Goal: Find specific page/section: Find specific page/section

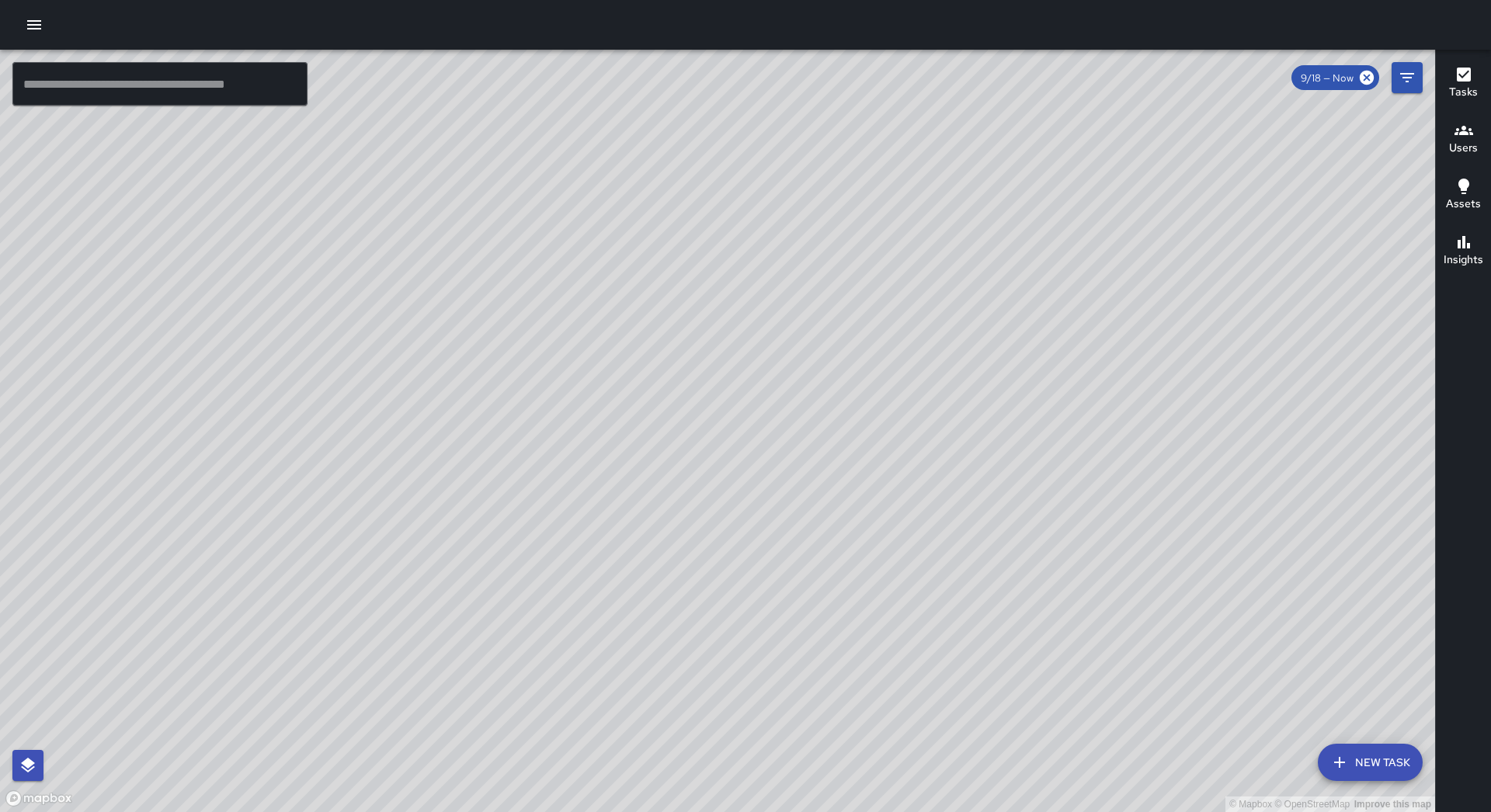
click at [33, 27] on icon "button" at bounding box center [34, 25] width 19 height 19
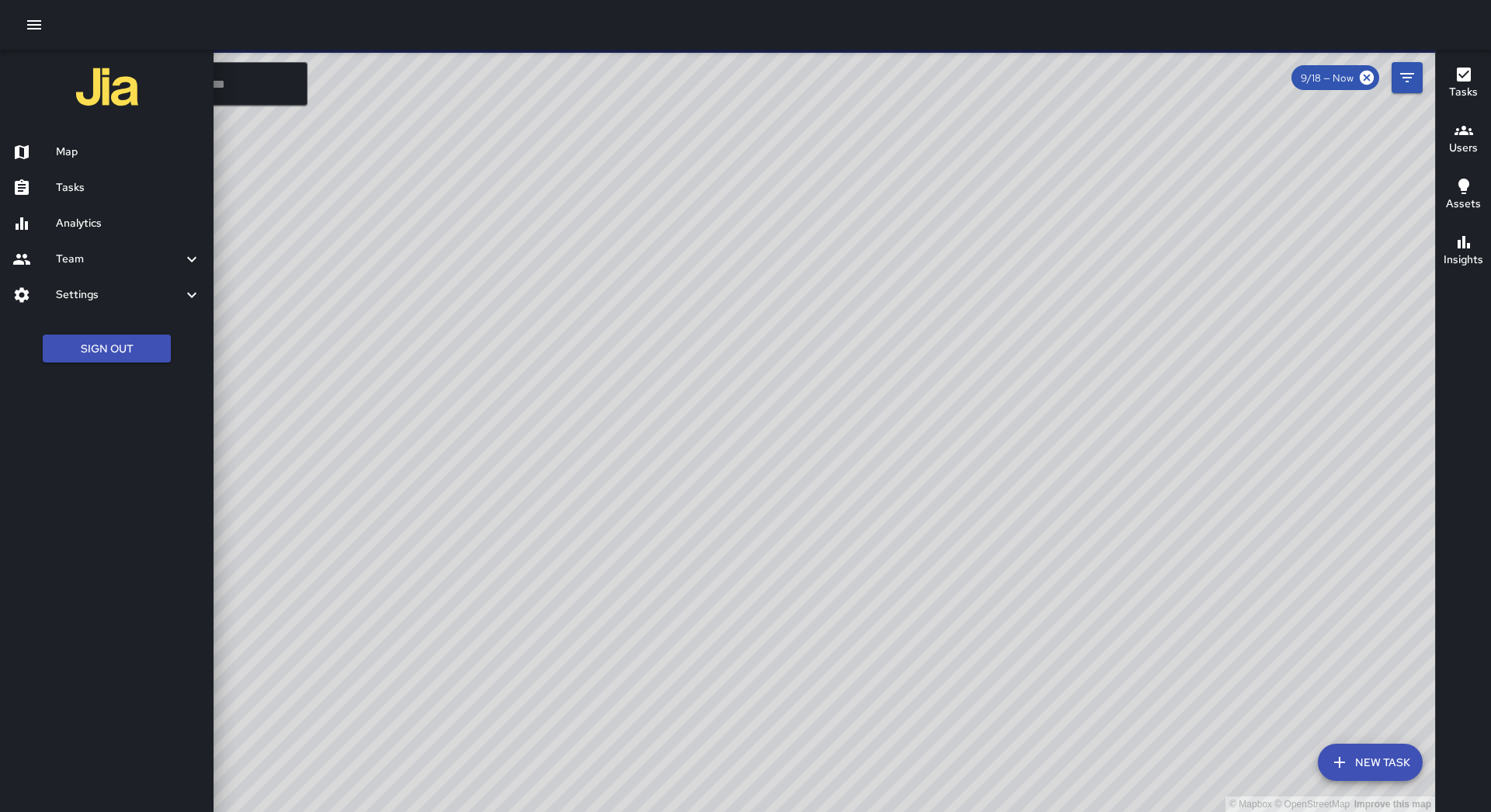
click at [115, 183] on h6 "Tasks" at bounding box center [129, 188] width 145 height 17
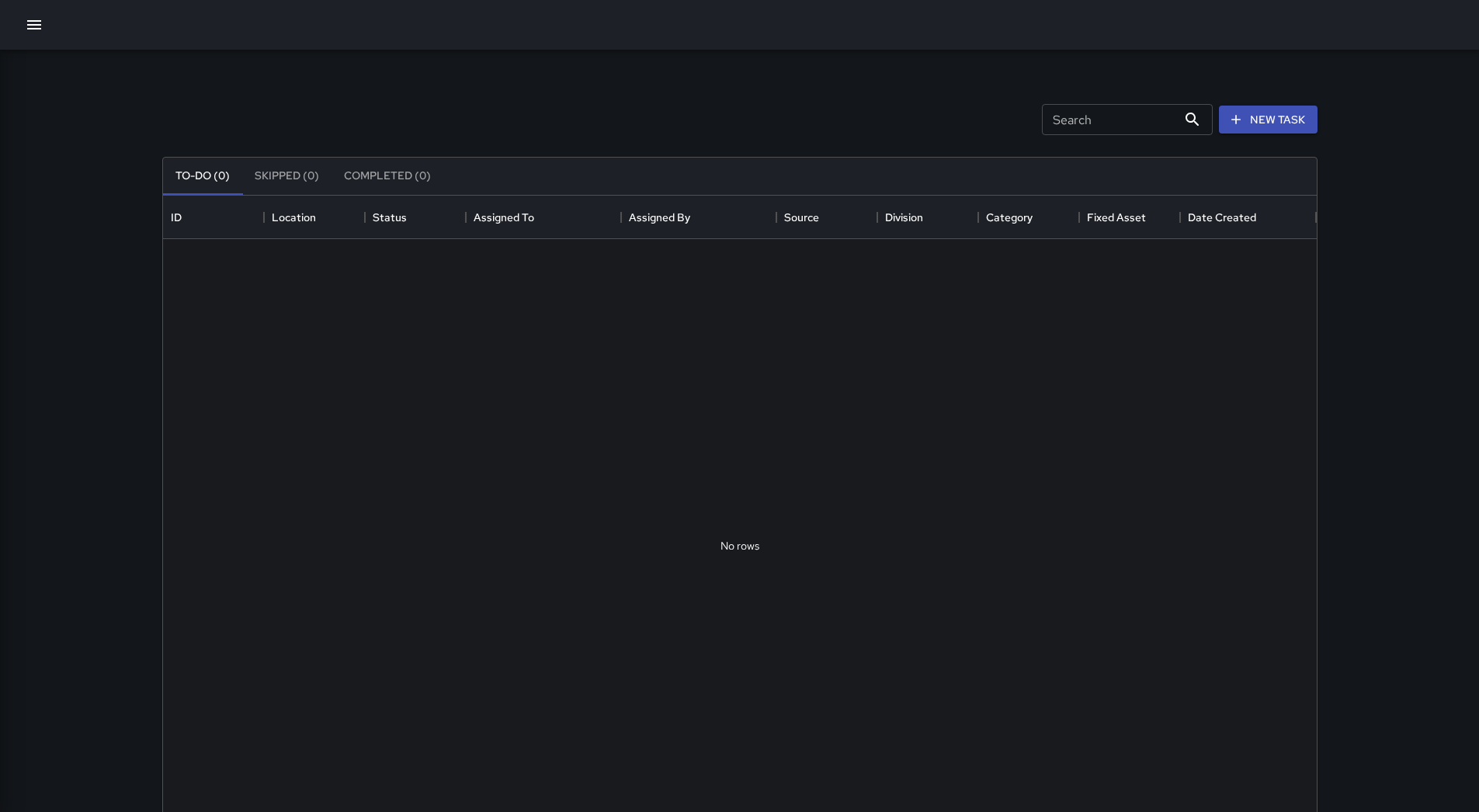
scroll to position [646, 1142]
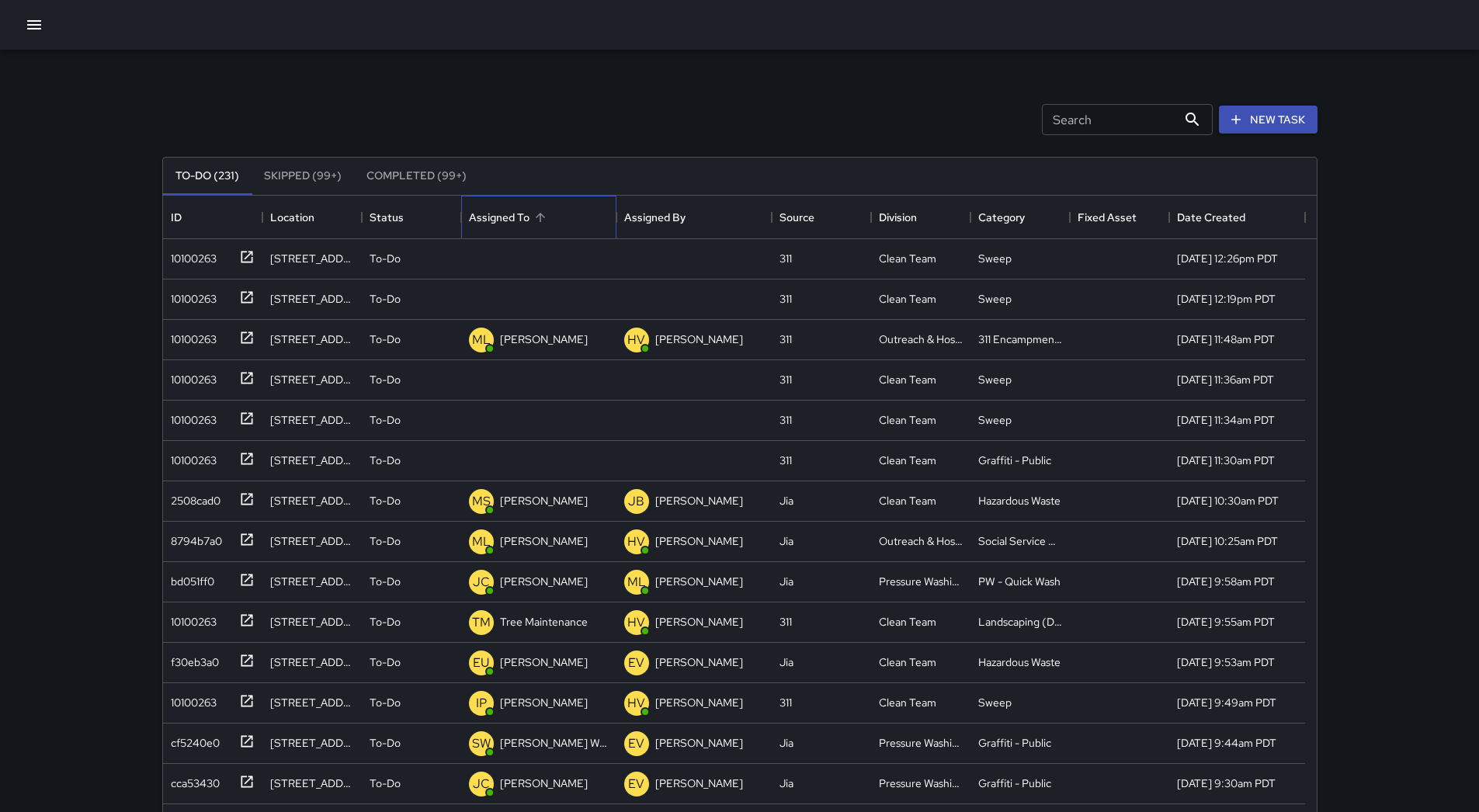
click at [577, 220] on div "Assigned To" at bounding box center [539, 217] width 140 height 44
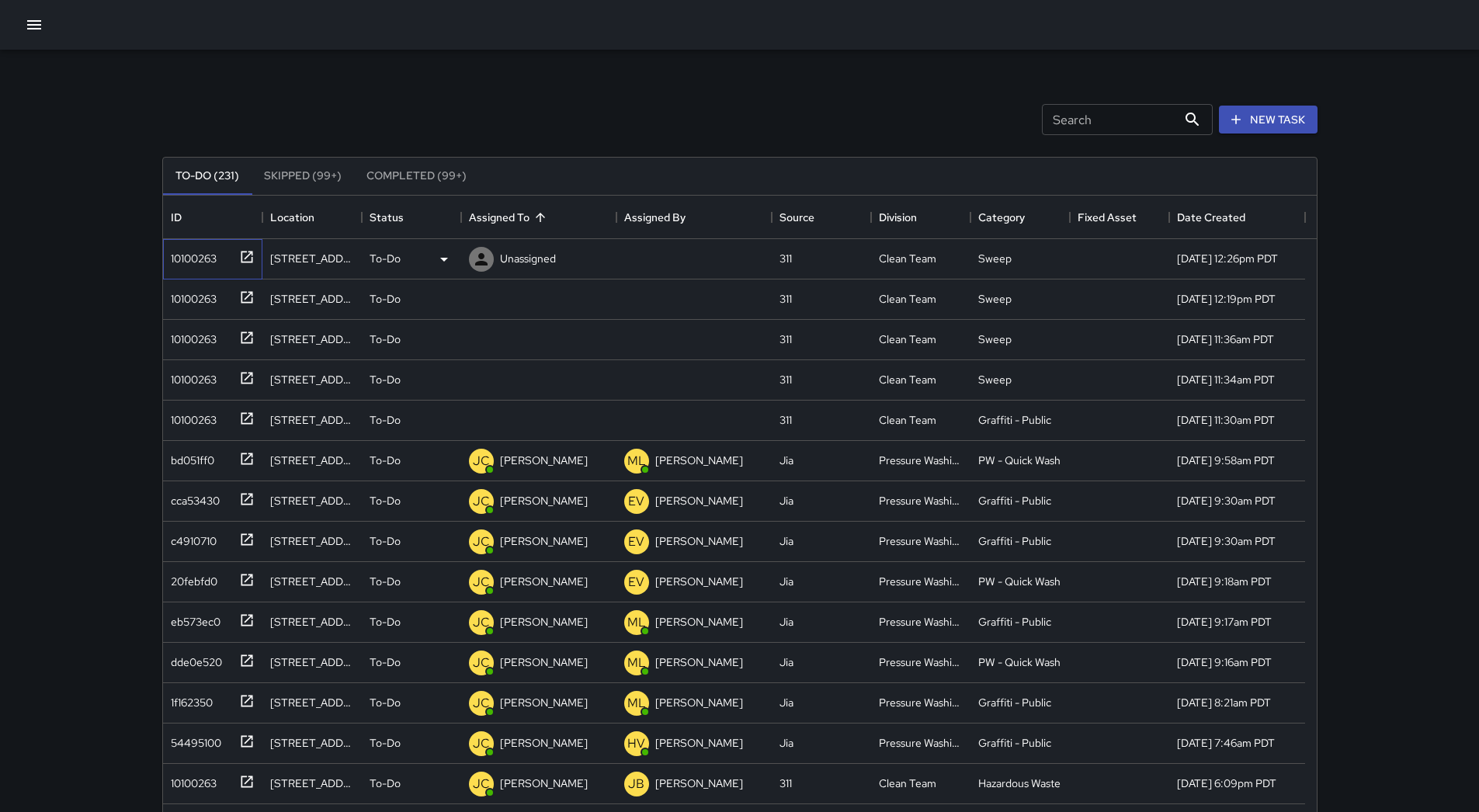
click at [208, 251] on div "10100263" at bounding box center [190, 255] width 52 height 21
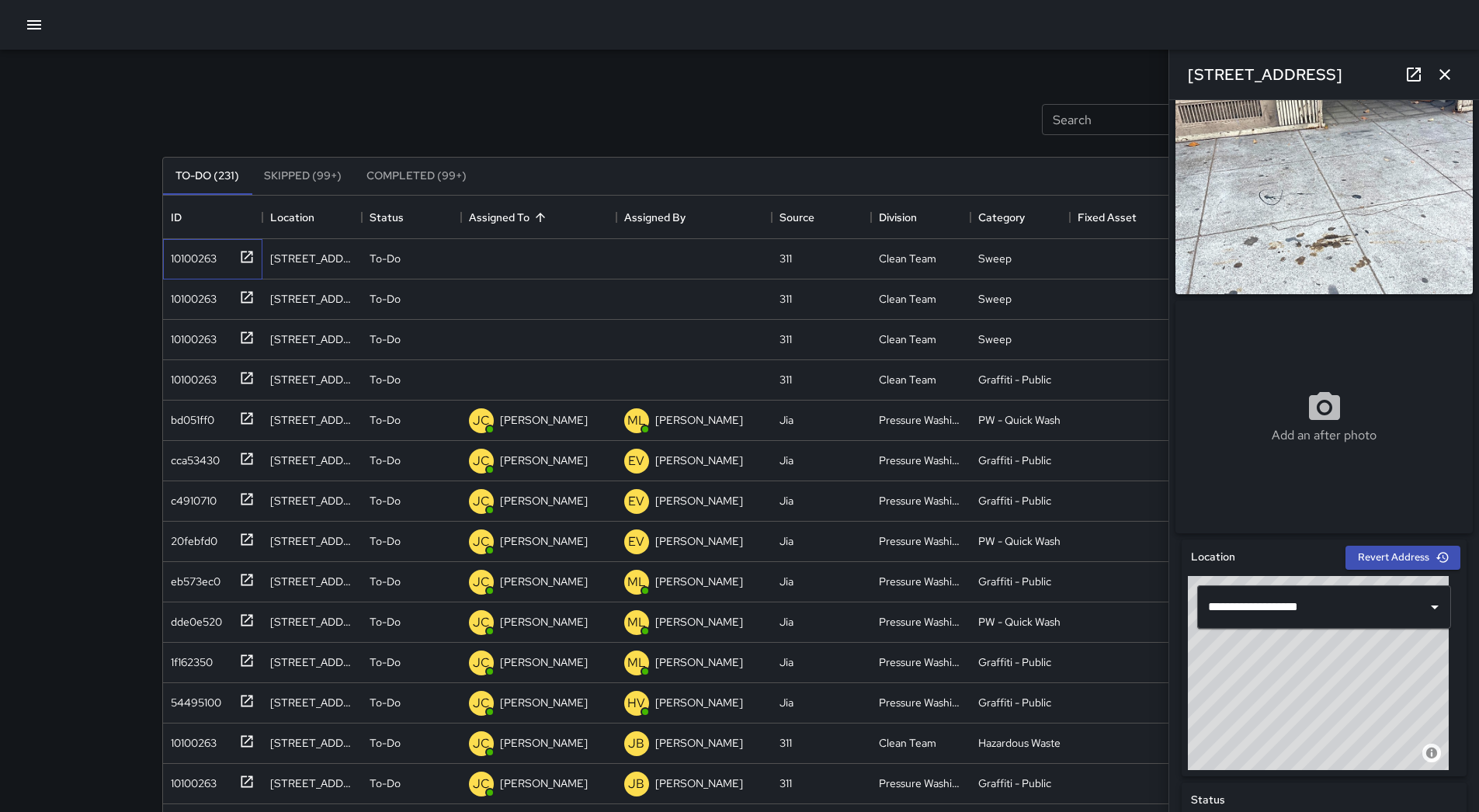
scroll to position [40, 0]
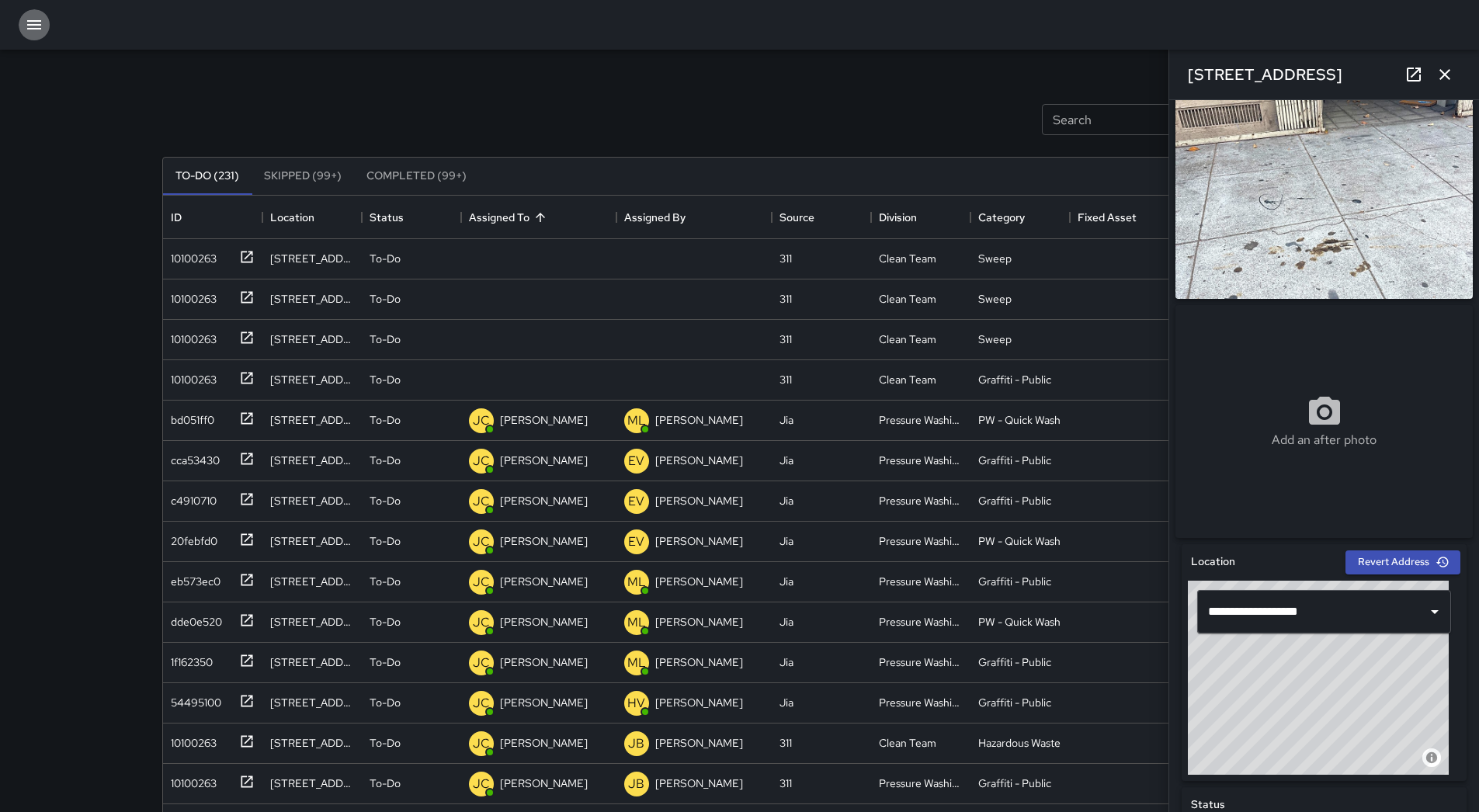
click at [26, 33] on icon "button" at bounding box center [34, 25] width 19 height 19
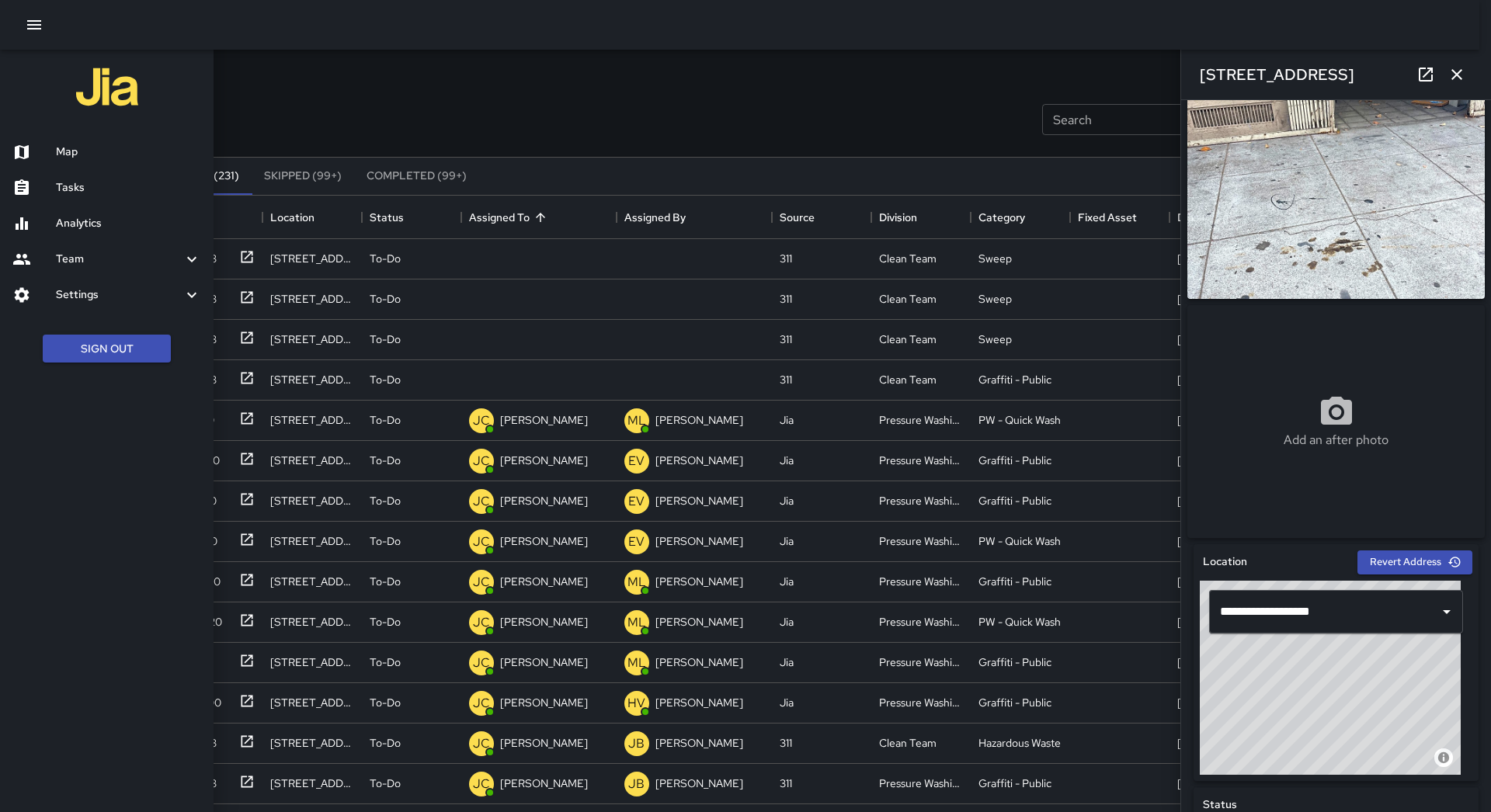
click at [65, 153] on h6 "Map" at bounding box center [129, 152] width 145 height 17
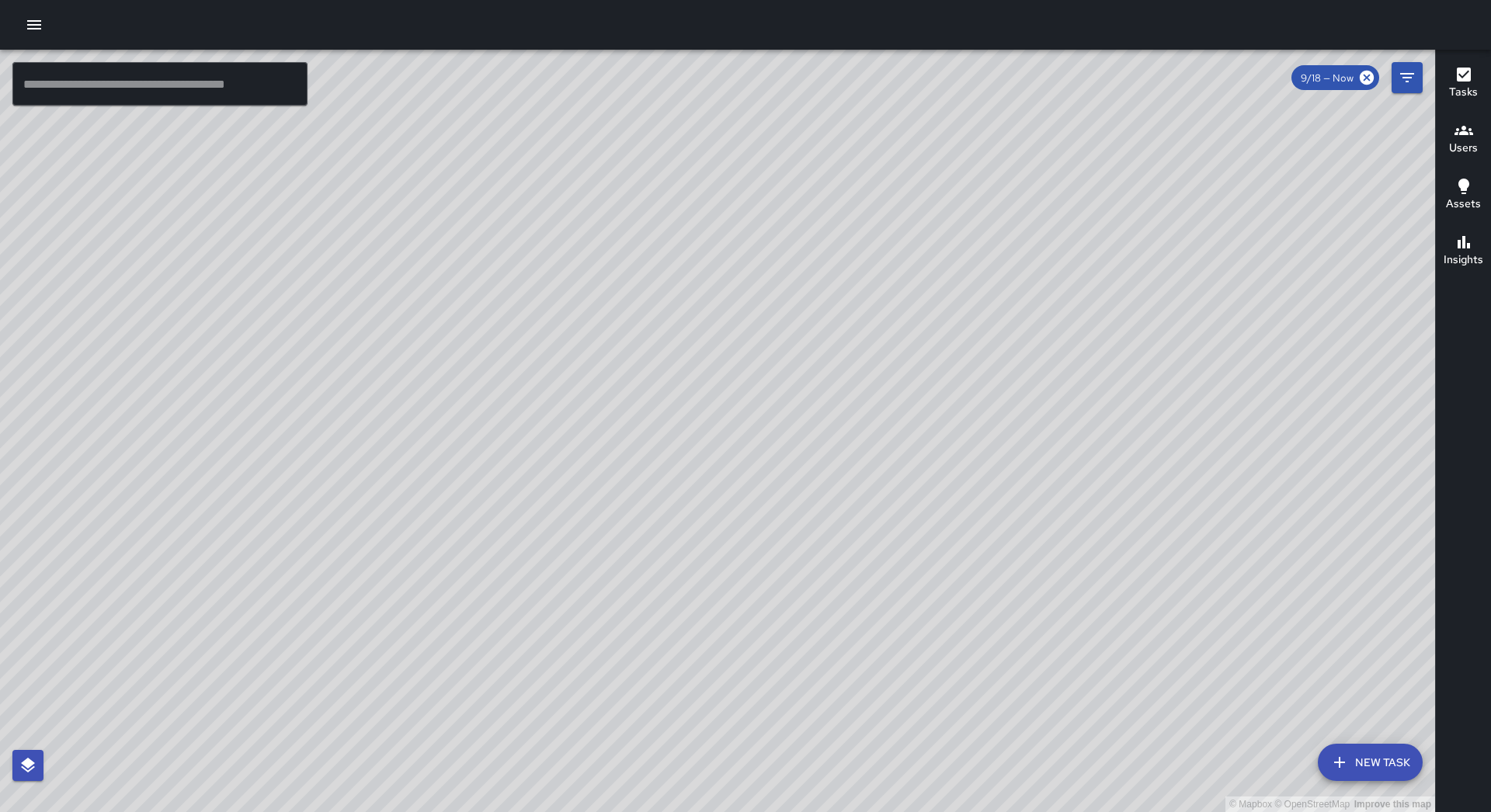
drag, startPoint x: 22, startPoint y: 25, endPoint x: 29, endPoint y: 40, distance: 16.6
click at [22, 25] on button "button" at bounding box center [35, 25] width 31 height 31
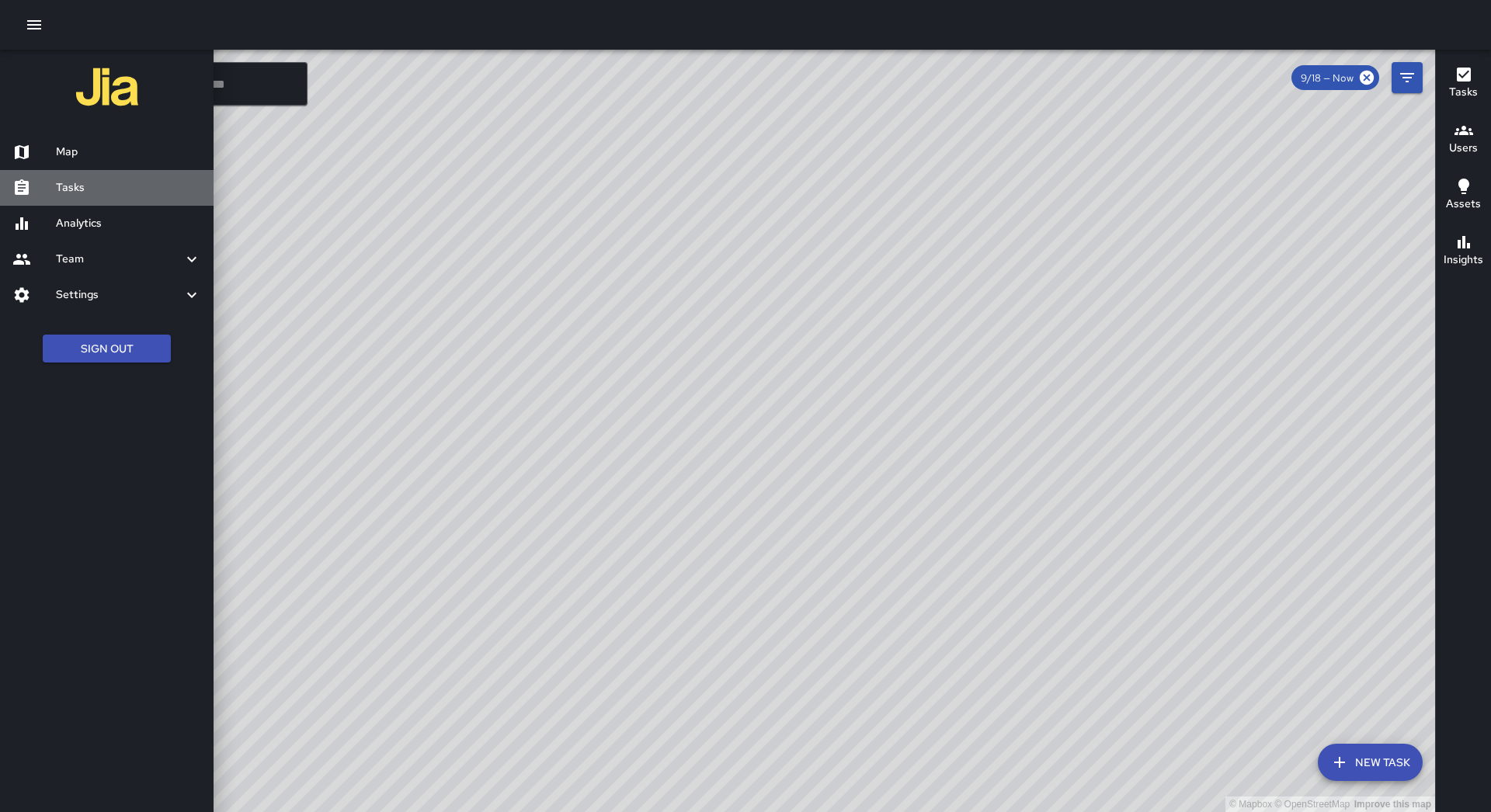
click at [72, 189] on h6 "Tasks" at bounding box center [129, 188] width 145 height 17
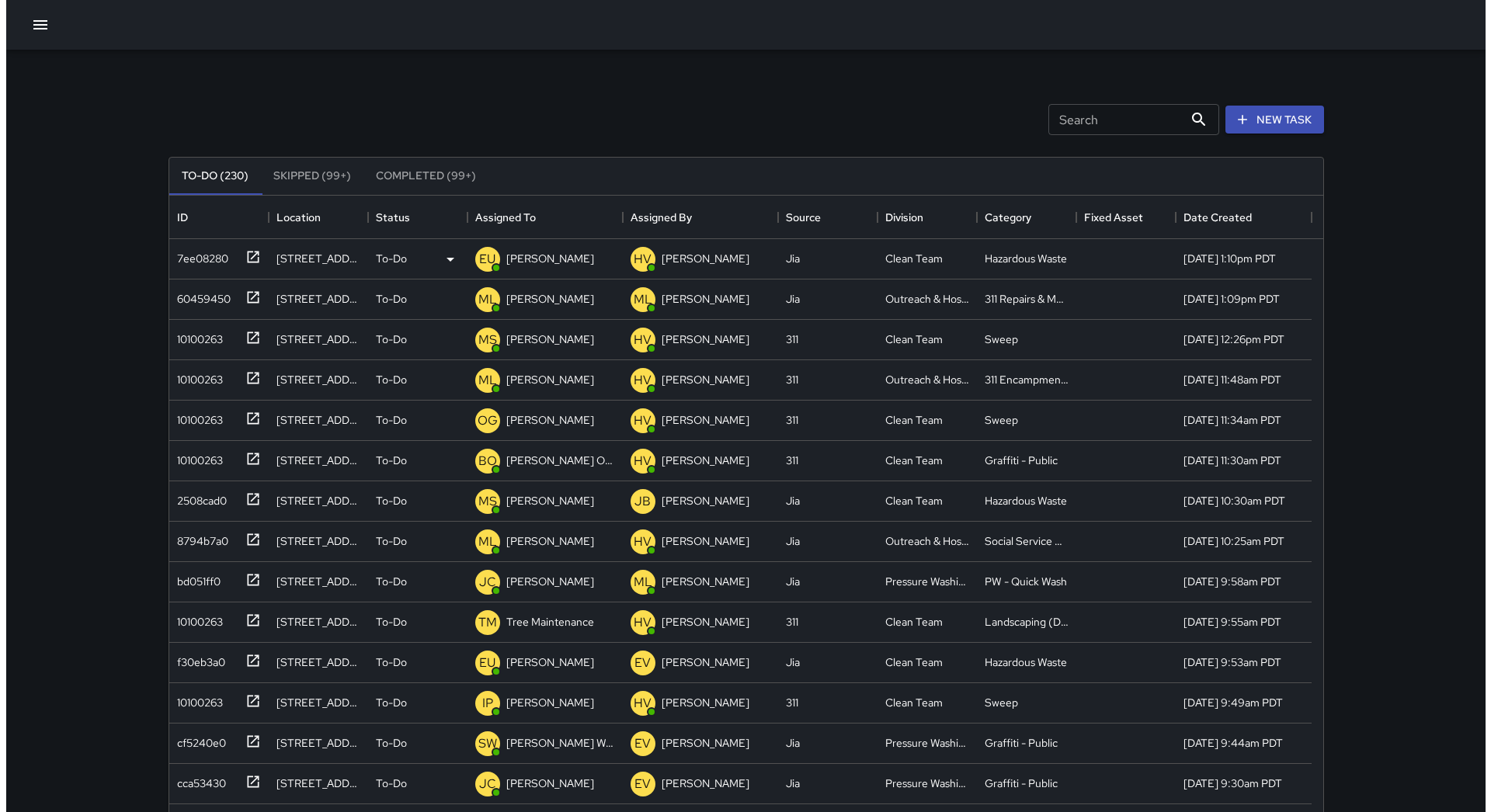
scroll to position [646, 1143]
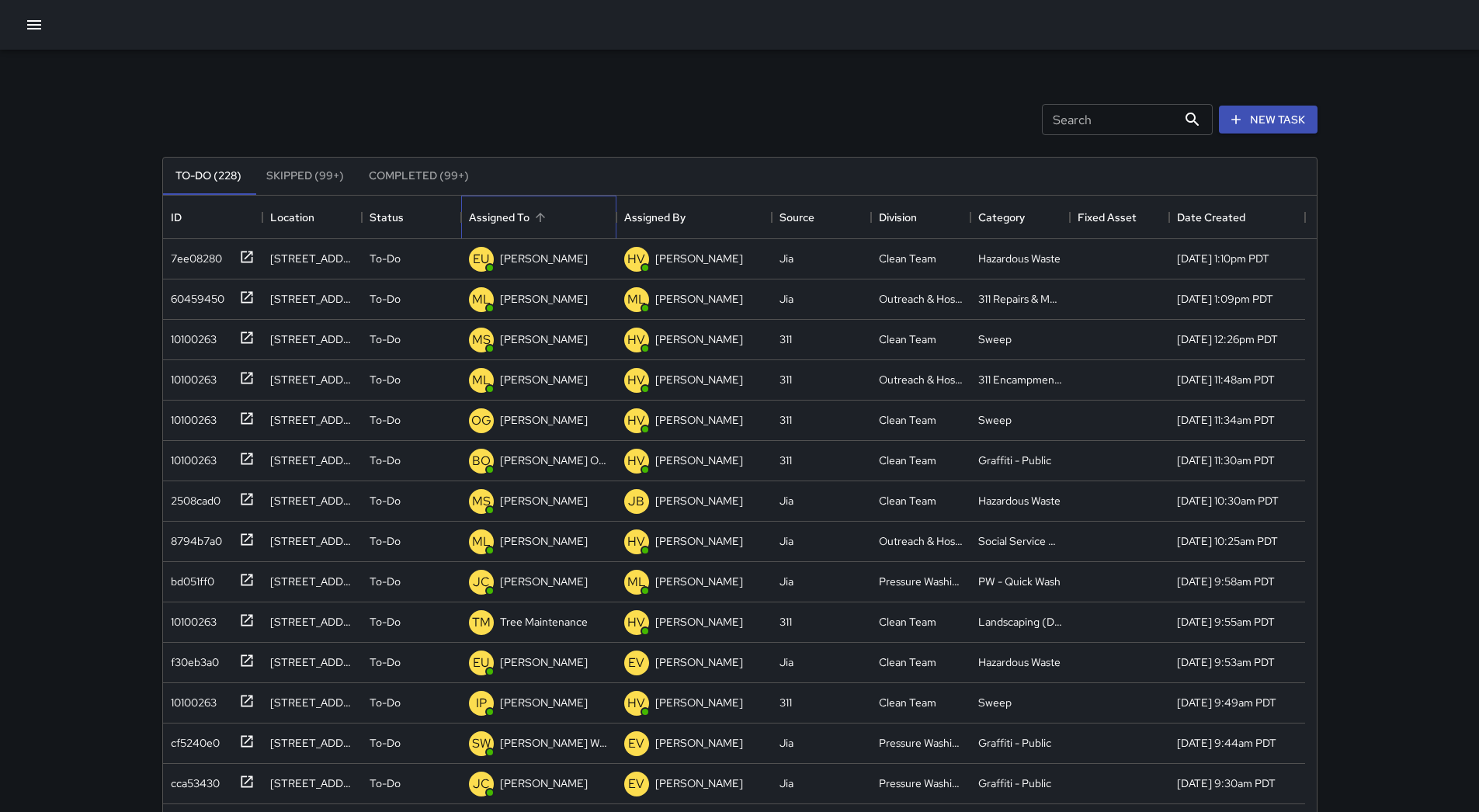
click at [556, 212] on div "Assigned To" at bounding box center [539, 217] width 140 height 44
click at [31, 23] on icon "button" at bounding box center [34, 25] width 19 height 19
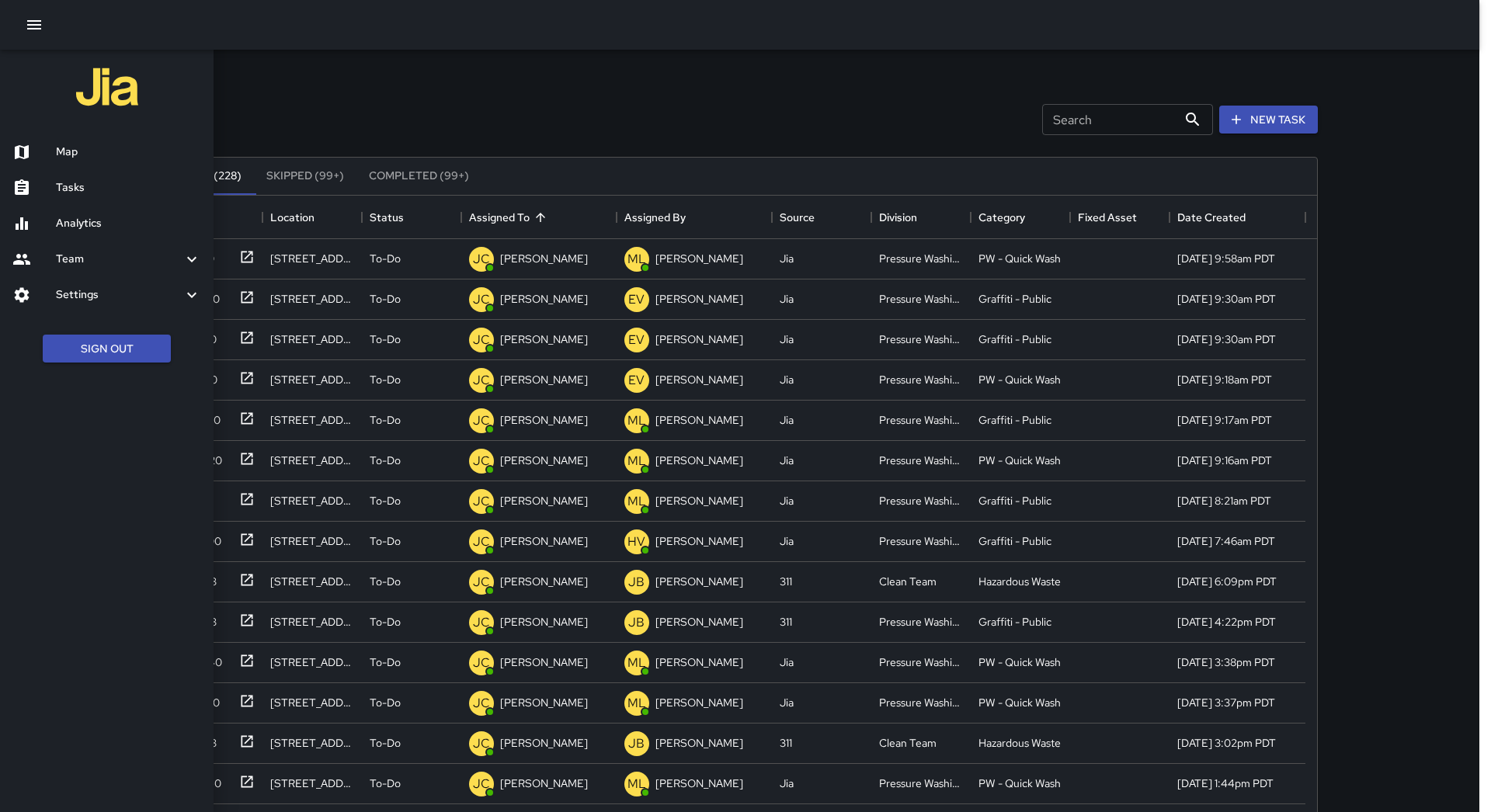
click at [73, 146] on h6 "Map" at bounding box center [129, 152] width 145 height 17
